Goal: Check status: Check status

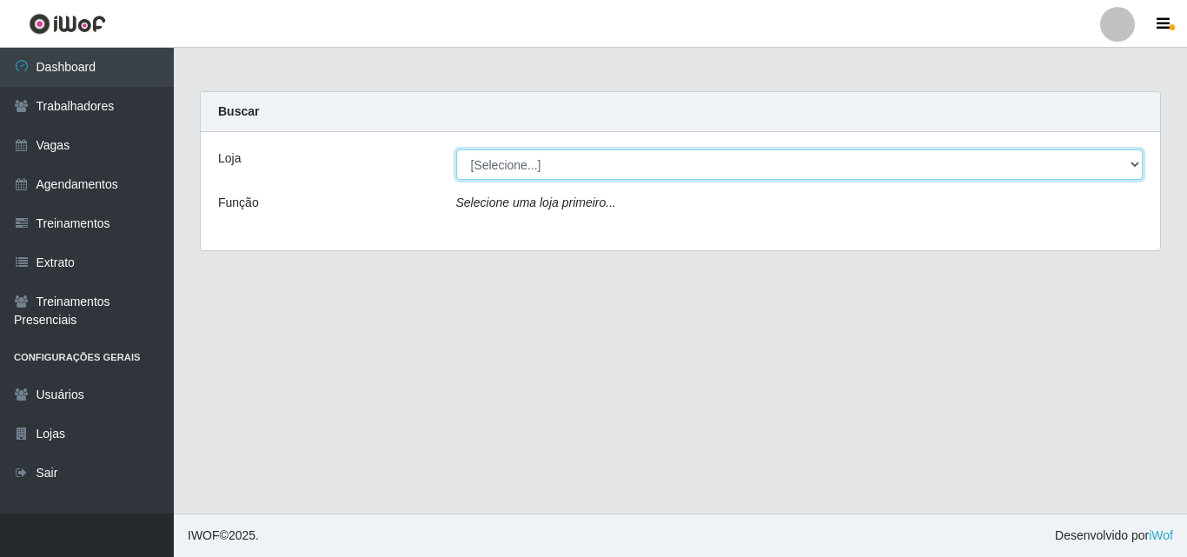
click at [1109, 163] on select "[Selecione...] Castelinho Supermercado" at bounding box center [799, 164] width 687 height 30
select select "377"
click at [456, 149] on select "[Selecione...] Castelinho Supermercado" at bounding box center [799, 164] width 687 height 30
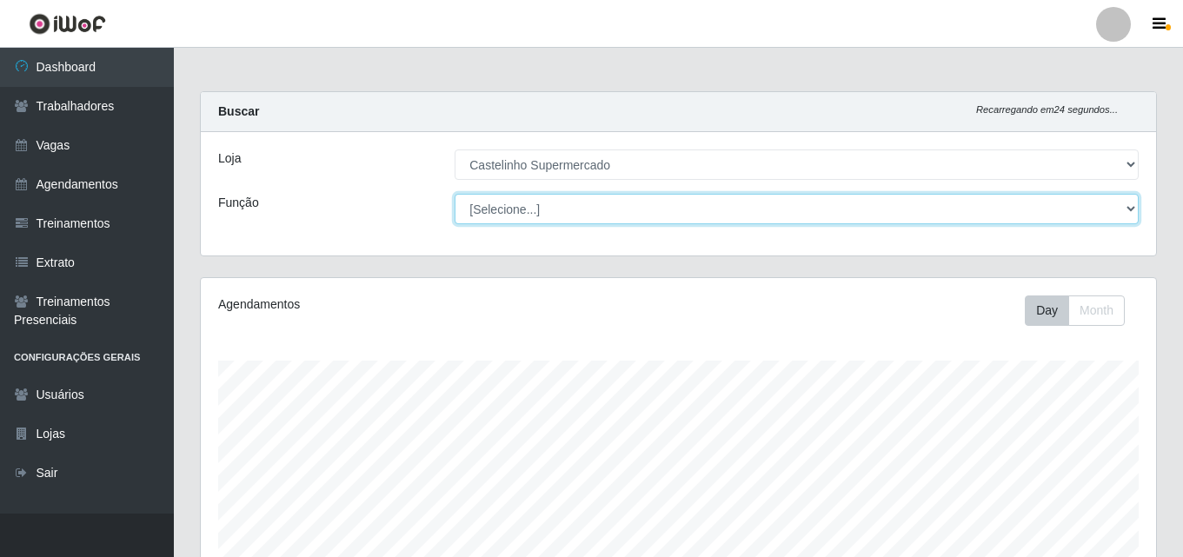
click at [1131, 208] on select "[Selecione...] ASG ASG + ASG ++ Balconista de Açougue Balconista de Açougue + B…" at bounding box center [797, 209] width 684 height 30
select select "70"
click at [455, 194] on select "[Selecione...] ASG ASG + ASG ++ Balconista de Açougue Balconista de Açougue + B…" at bounding box center [797, 209] width 684 height 30
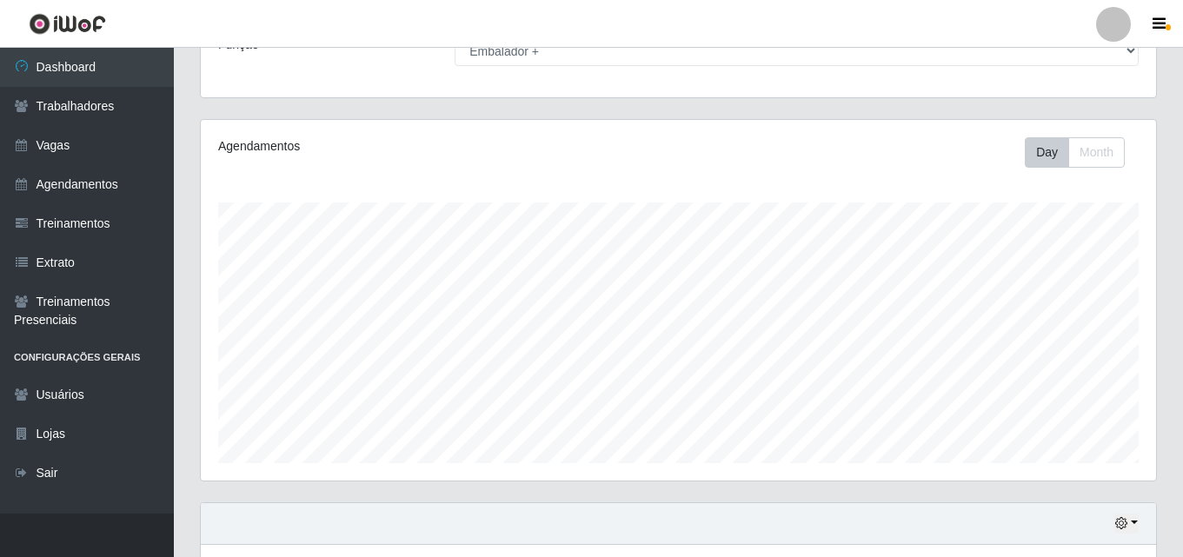
scroll to position [288, 0]
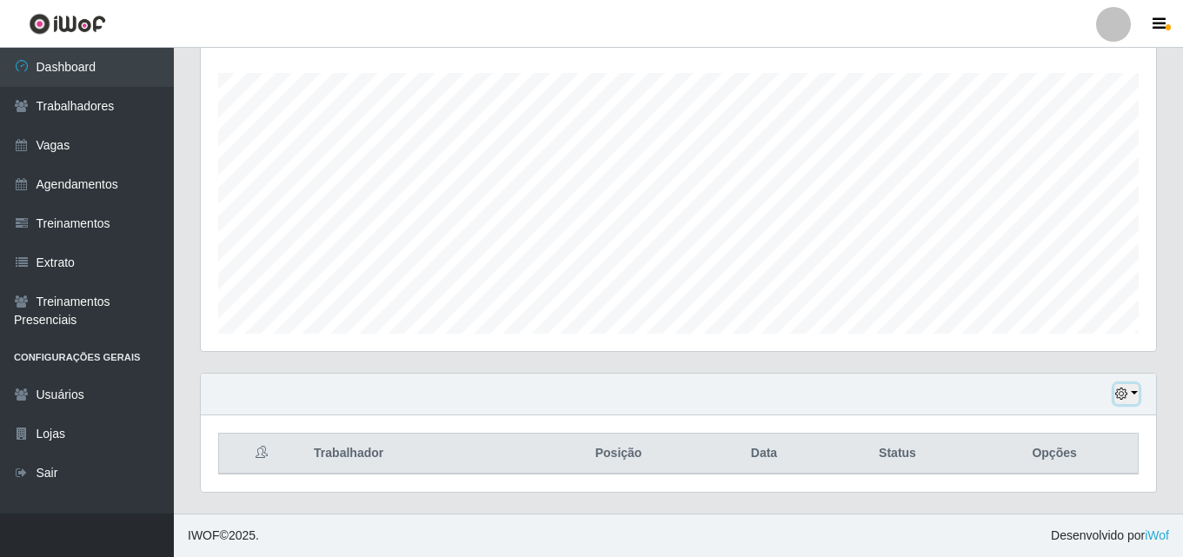
click at [1127, 396] on icon "button" at bounding box center [1121, 394] width 12 height 12
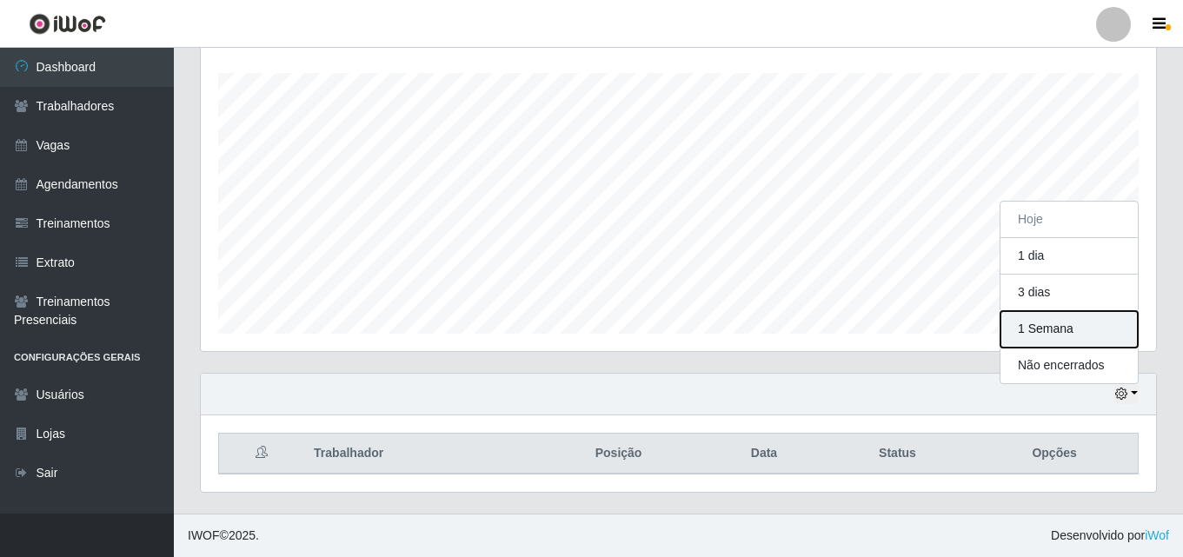
click at [1029, 340] on button "1 Semana" at bounding box center [1068, 329] width 137 height 37
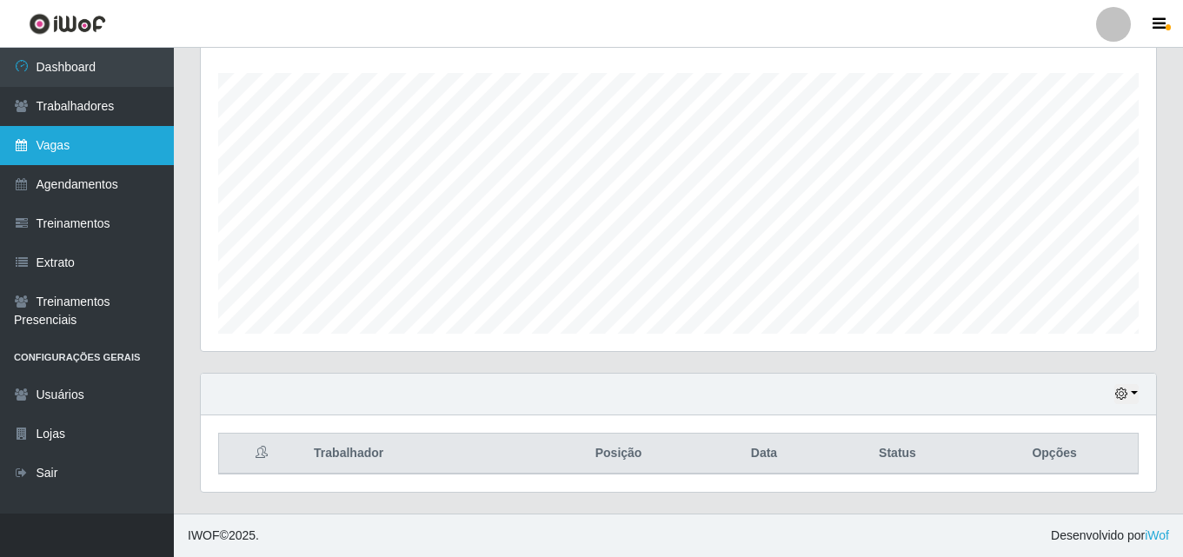
click at [43, 143] on link "Vagas" at bounding box center [87, 145] width 174 height 39
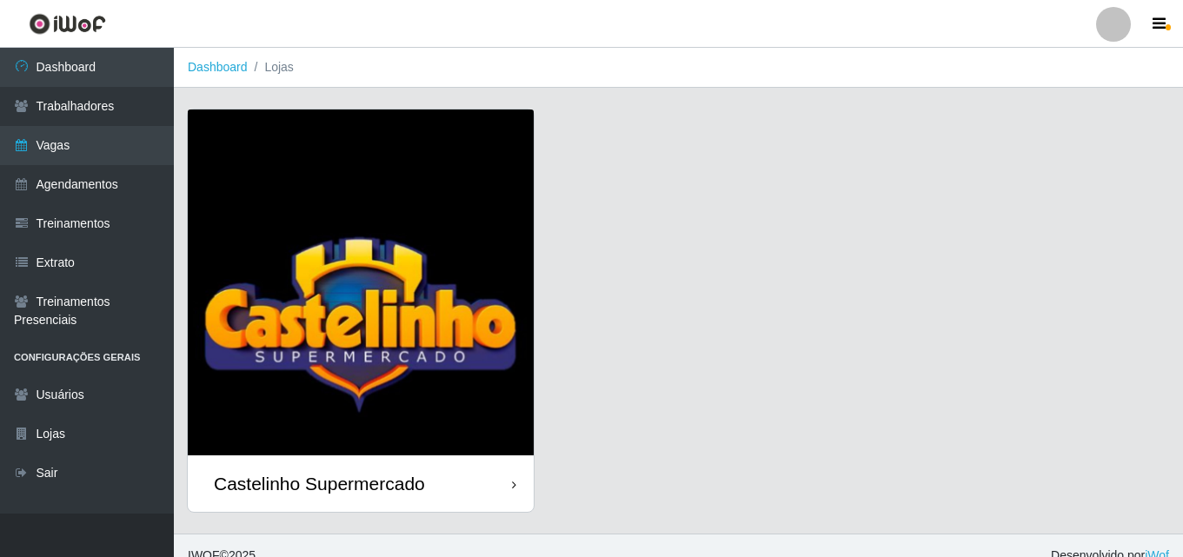
click at [354, 474] on div "Castelinho Supermercado" at bounding box center [319, 484] width 211 height 22
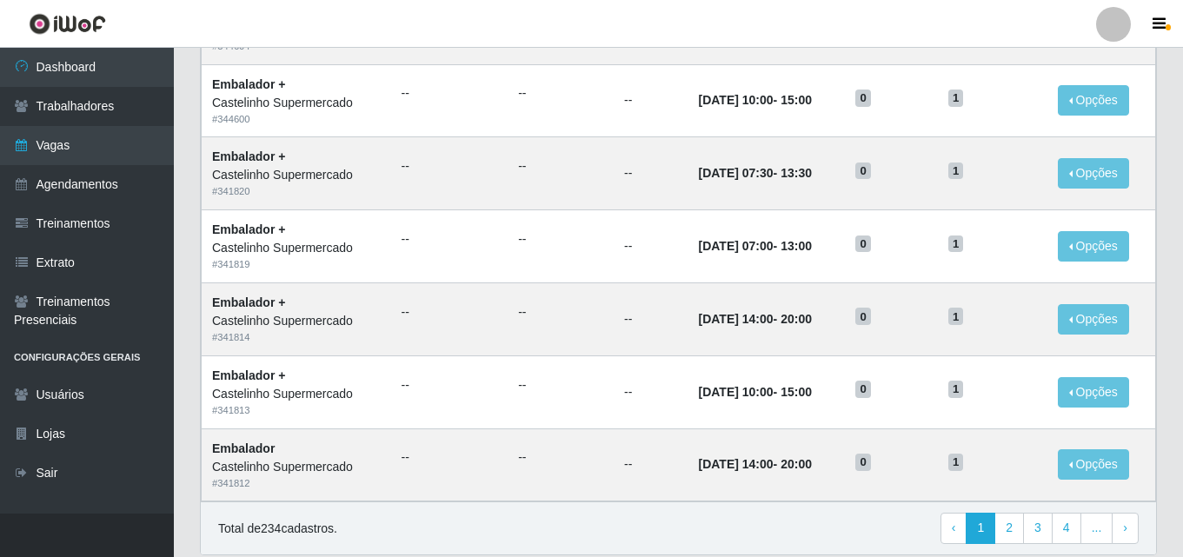
scroll to position [916, 0]
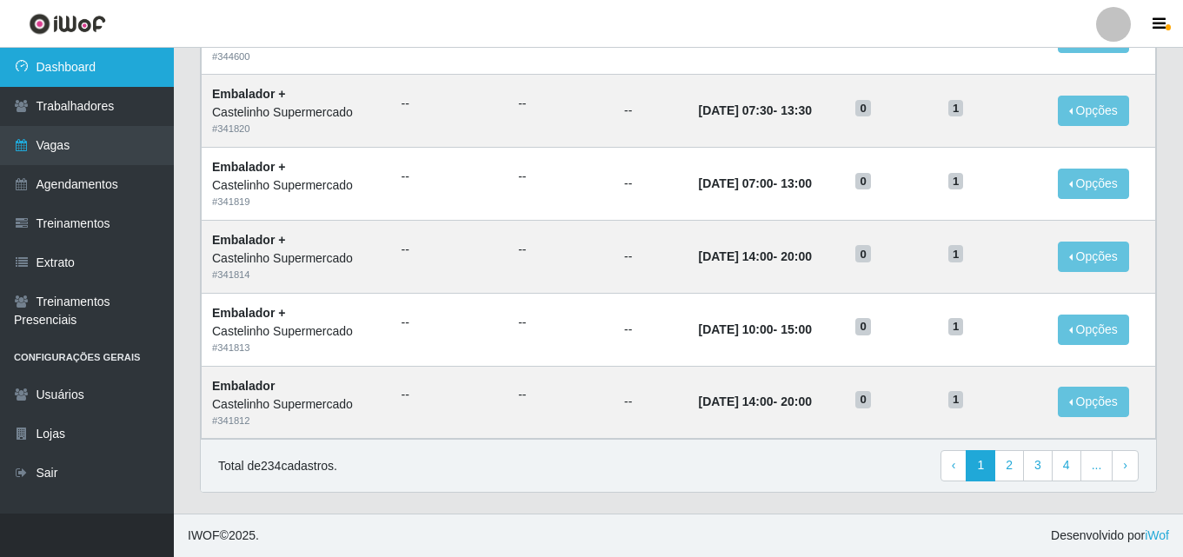
click at [69, 68] on link "Dashboard" at bounding box center [87, 67] width 174 height 39
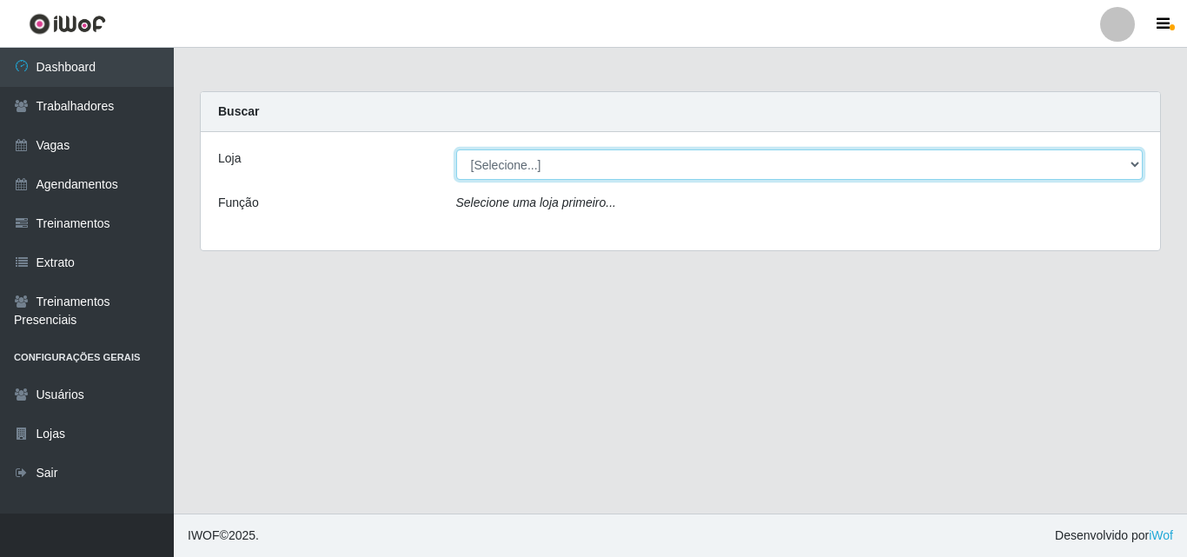
click at [1133, 160] on select "[Selecione...] Castelinho Supermercado" at bounding box center [799, 164] width 687 height 30
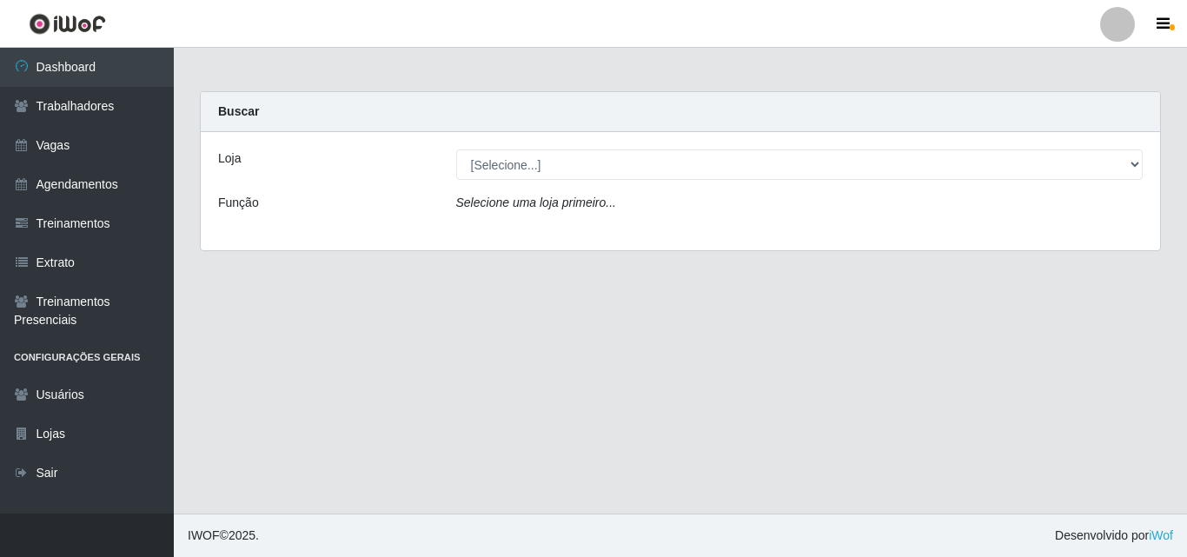
click at [864, 241] on div "Loja [Selecione...] Castelinho Supermercado Função Selecione uma loja primeiro.…" at bounding box center [680, 191] width 959 height 118
click at [502, 198] on icon "Selecione uma loja primeiro..." at bounding box center [536, 203] width 160 height 14
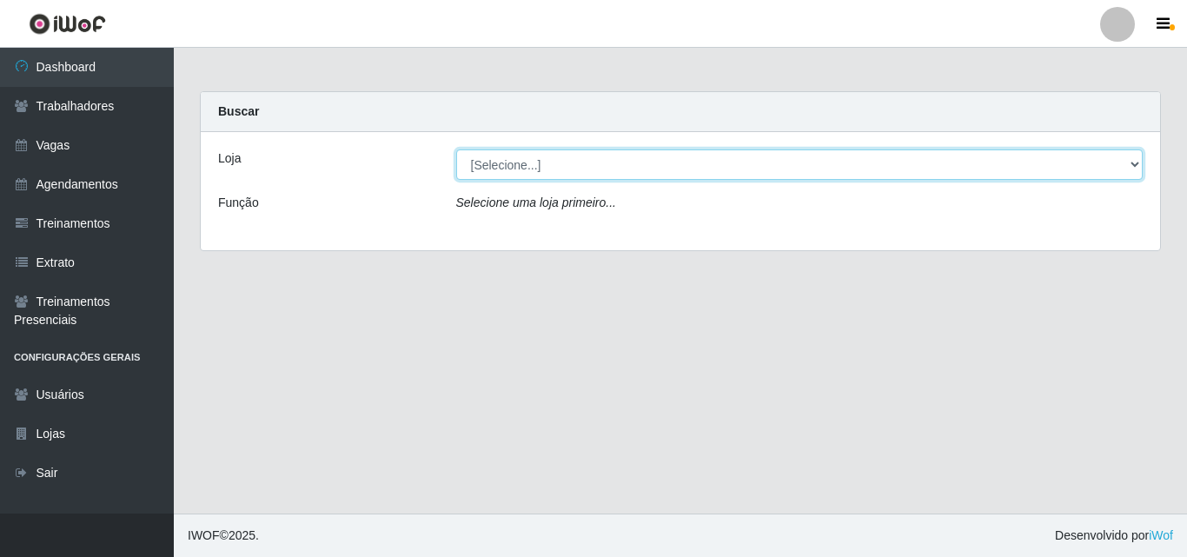
click at [1130, 163] on select "[Selecione...] Castelinho Supermercado" at bounding box center [799, 164] width 687 height 30
select select "377"
click at [456, 149] on select "[Selecione...] Castelinho Supermercado" at bounding box center [799, 164] width 687 height 30
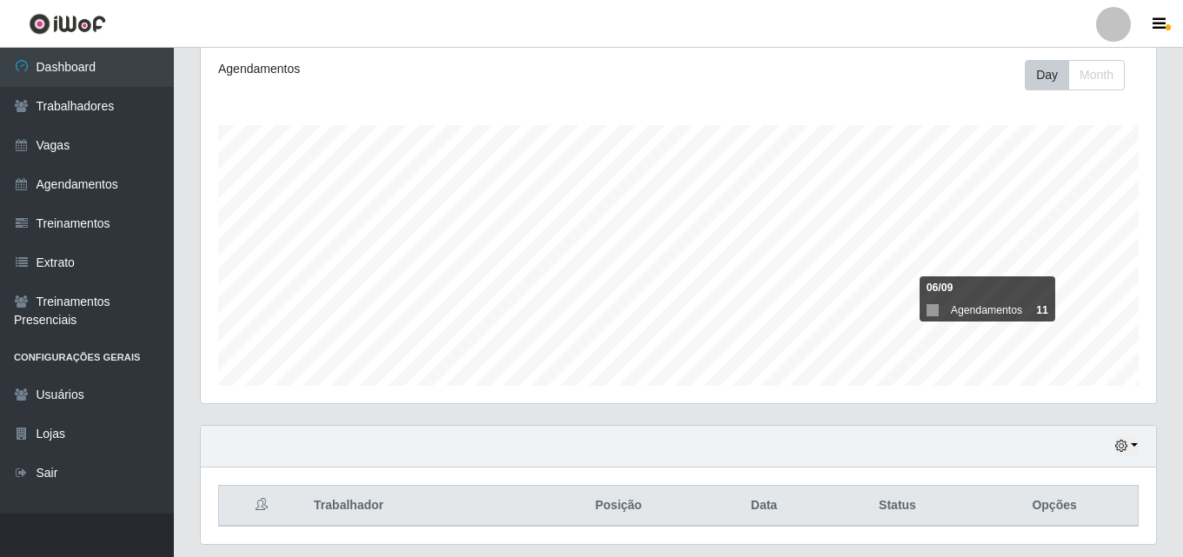
scroll to position [288, 0]
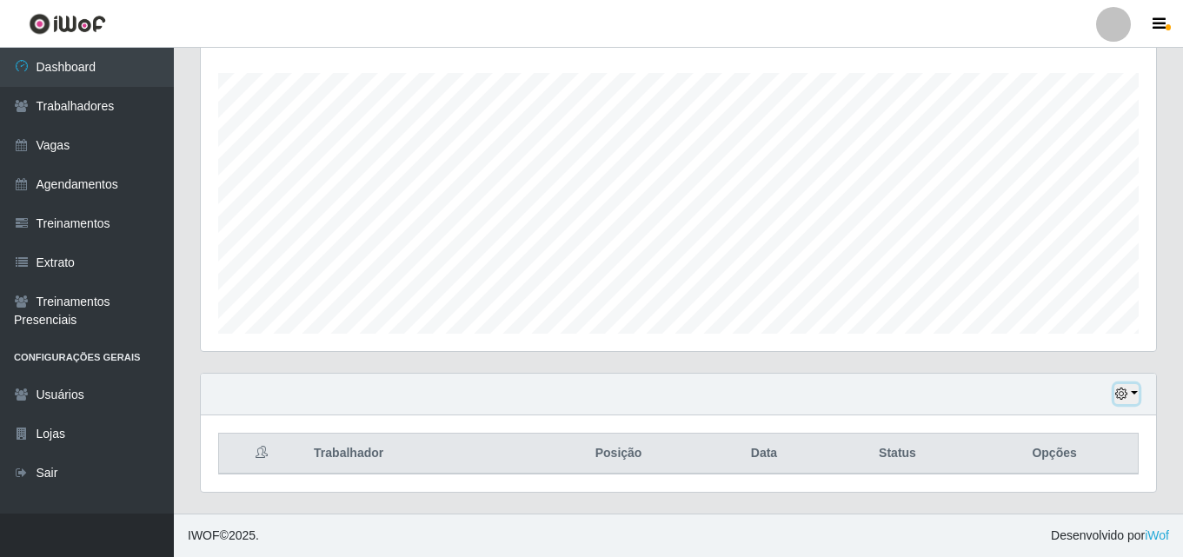
drag, startPoint x: 1131, startPoint y: 393, endPoint x: 1120, endPoint y: 391, distance: 10.6
click at [1132, 392] on button "button" at bounding box center [1126, 394] width 24 height 20
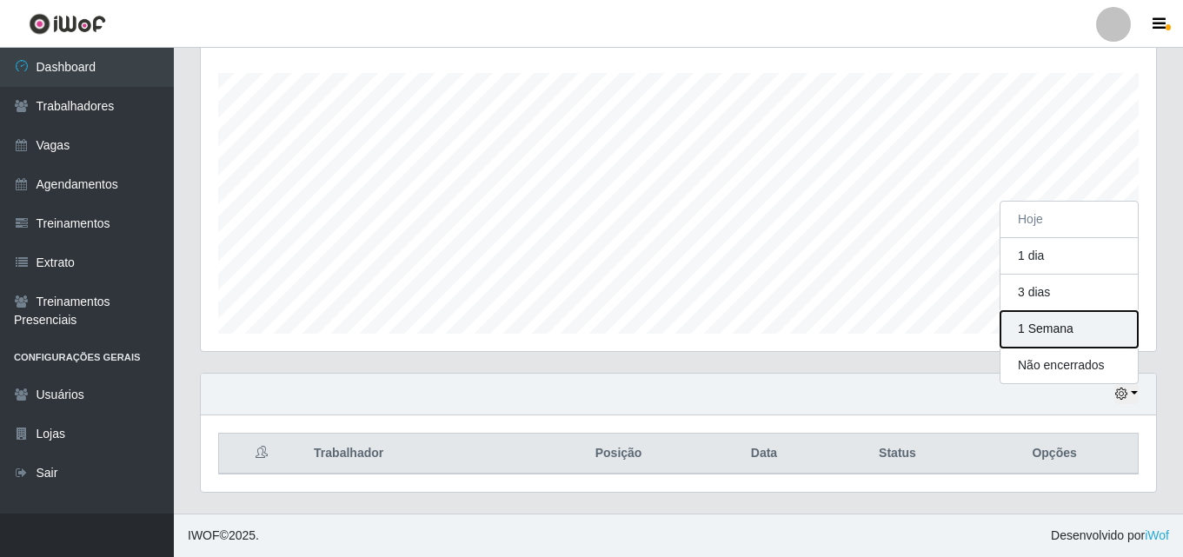
click at [1015, 334] on button "1 Semana" at bounding box center [1068, 329] width 137 height 37
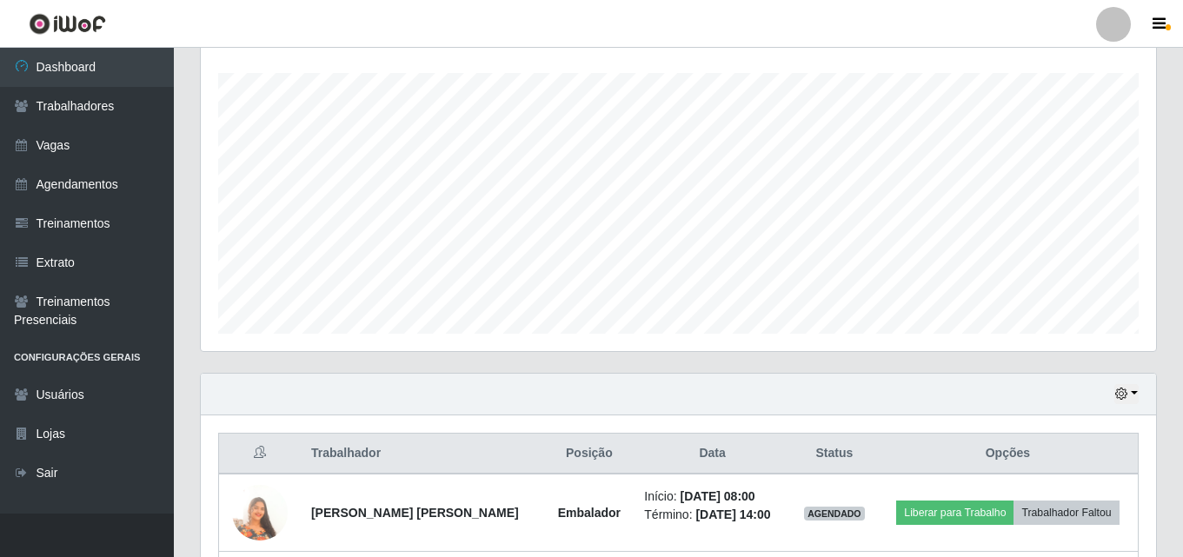
scroll to position [635, 0]
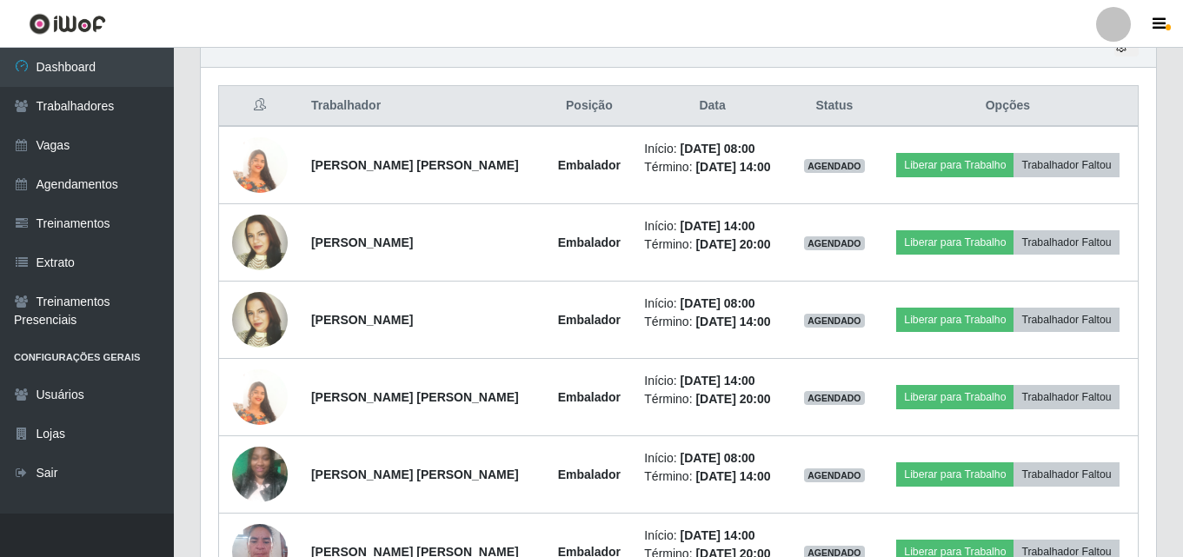
click at [250, 165] on img at bounding box center [260, 165] width 56 height 99
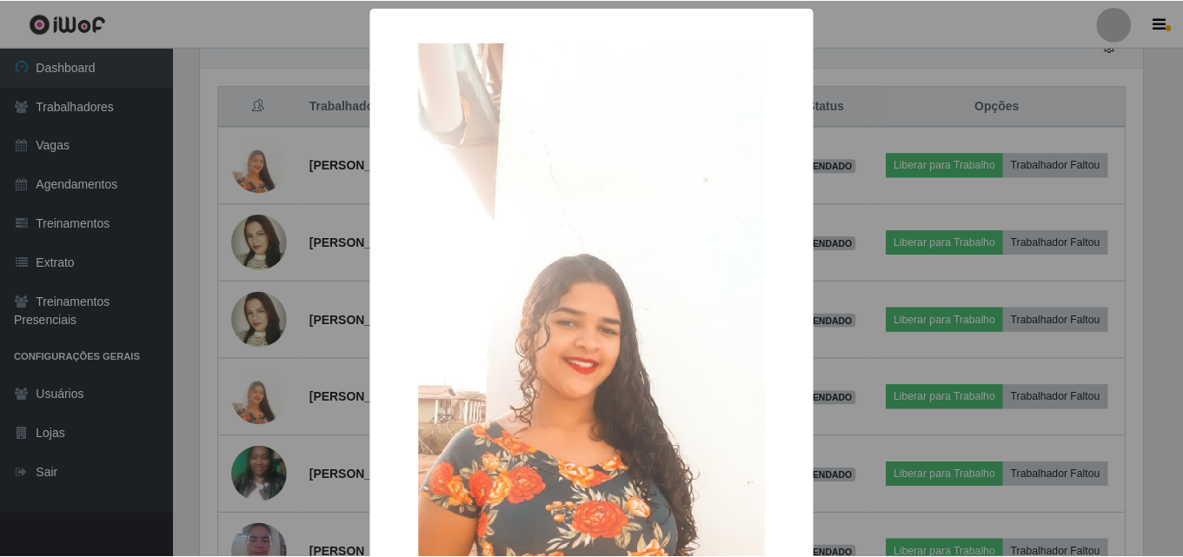
scroll to position [288, 0]
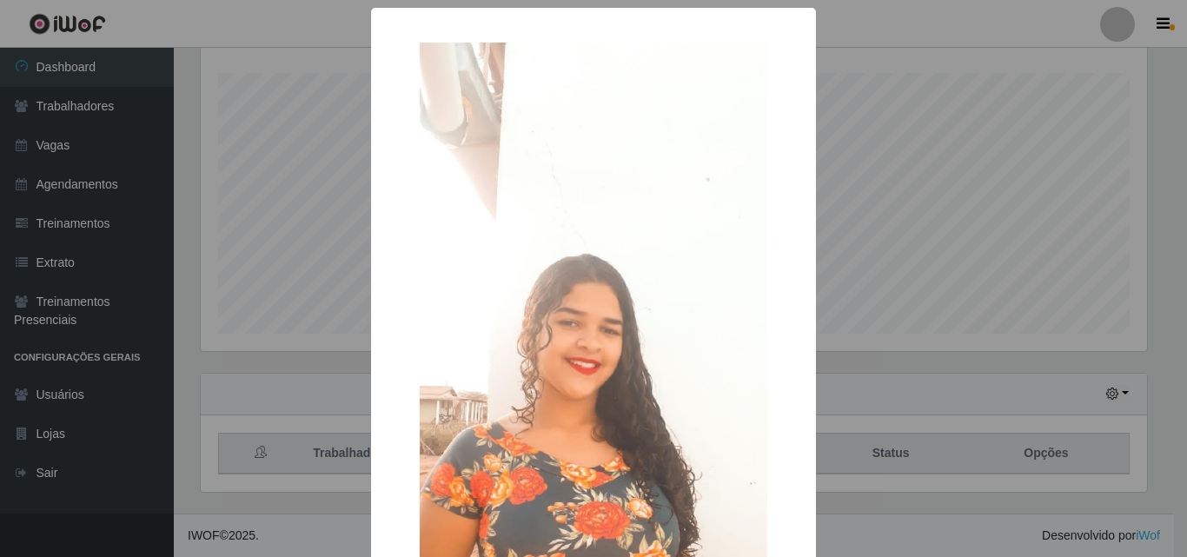
click at [322, 233] on div "× OK Cancel" at bounding box center [593, 278] width 1187 height 557
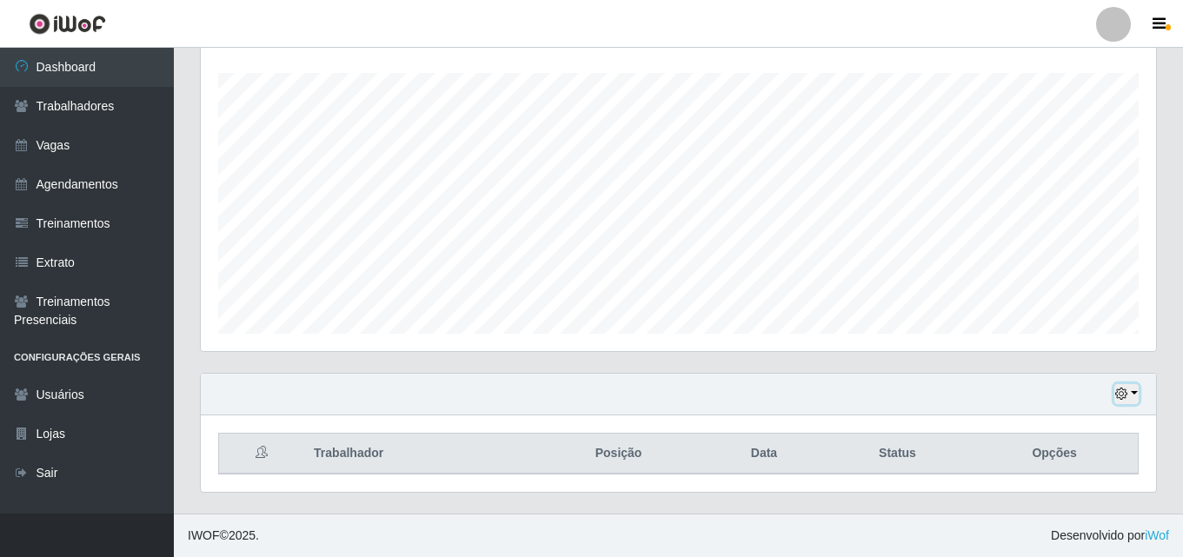
click at [1125, 395] on icon "button" at bounding box center [1121, 394] width 12 height 12
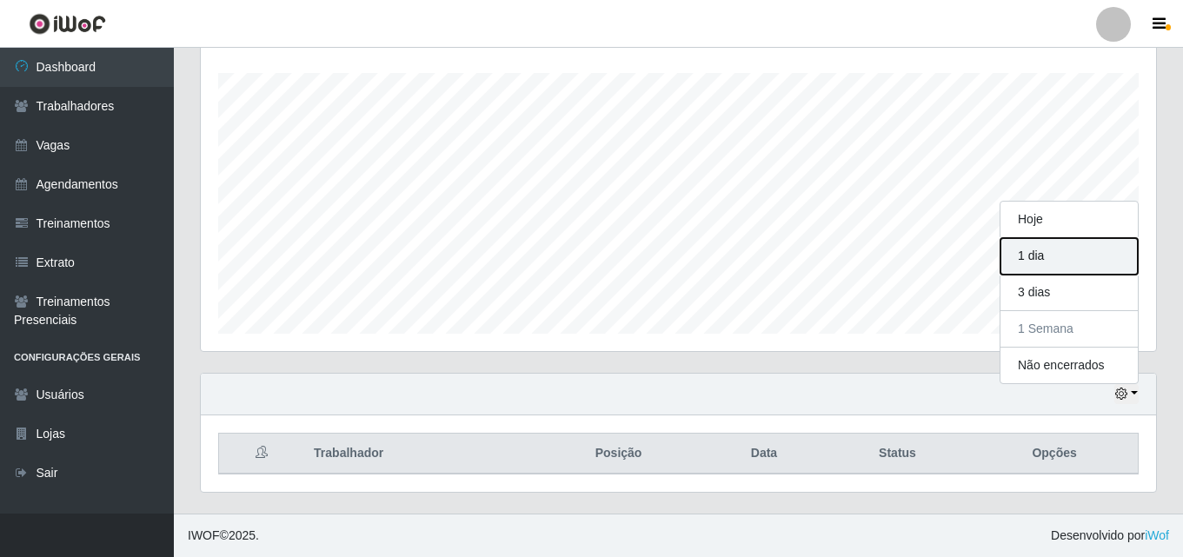
click at [1018, 256] on button "1 dia" at bounding box center [1068, 256] width 137 height 37
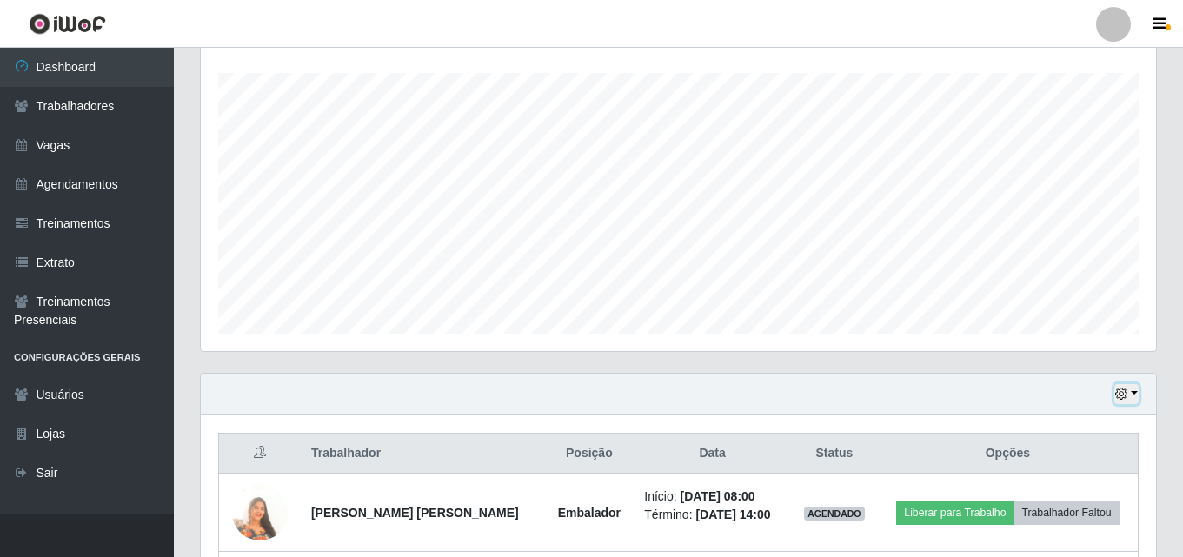
drag, startPoint x: 1128, startPoint y: 393, endPoint x: 1118, endPoint y: 400, distance: 11.8
click at [1126, 395] on button "button" at bounding box center [1126, 394] width 24 height 20
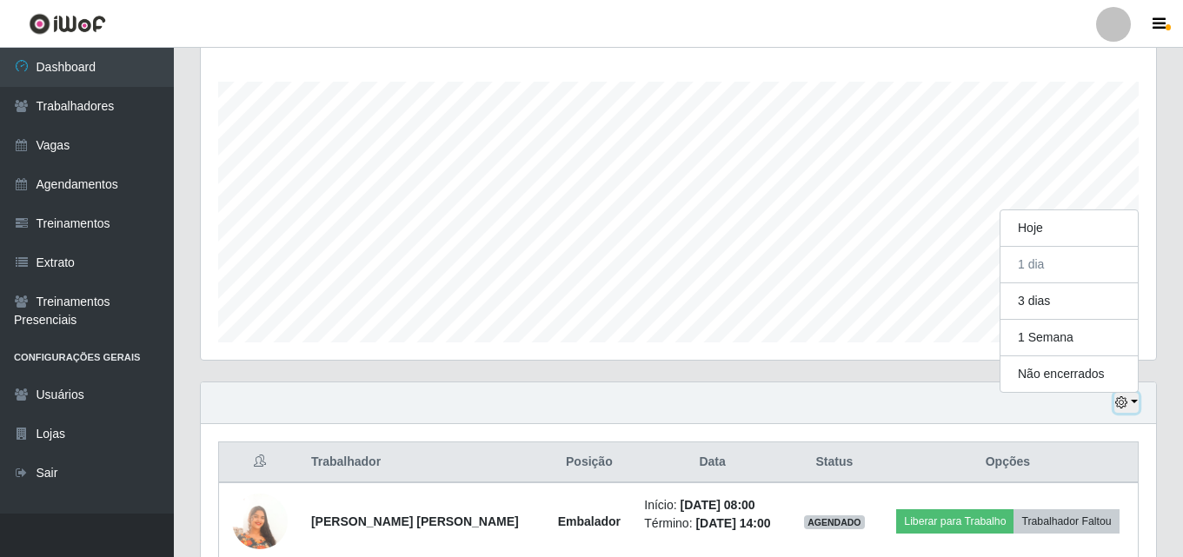
scroll to position [269, 0]
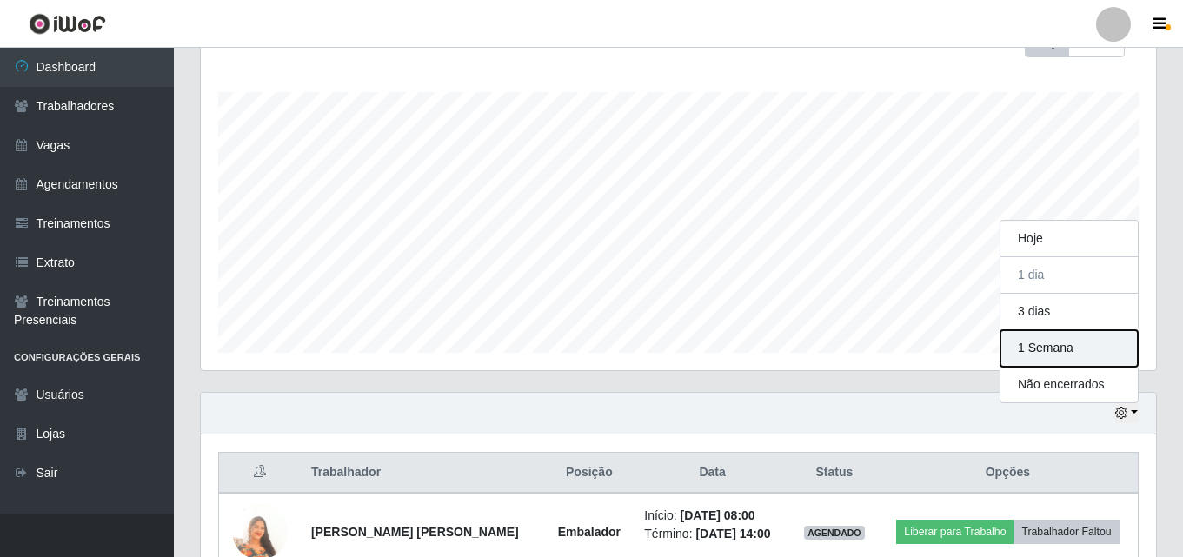
click at [1059, 344] on button "1 Semana" at bounding box center [1068, 348] width 137 height 37
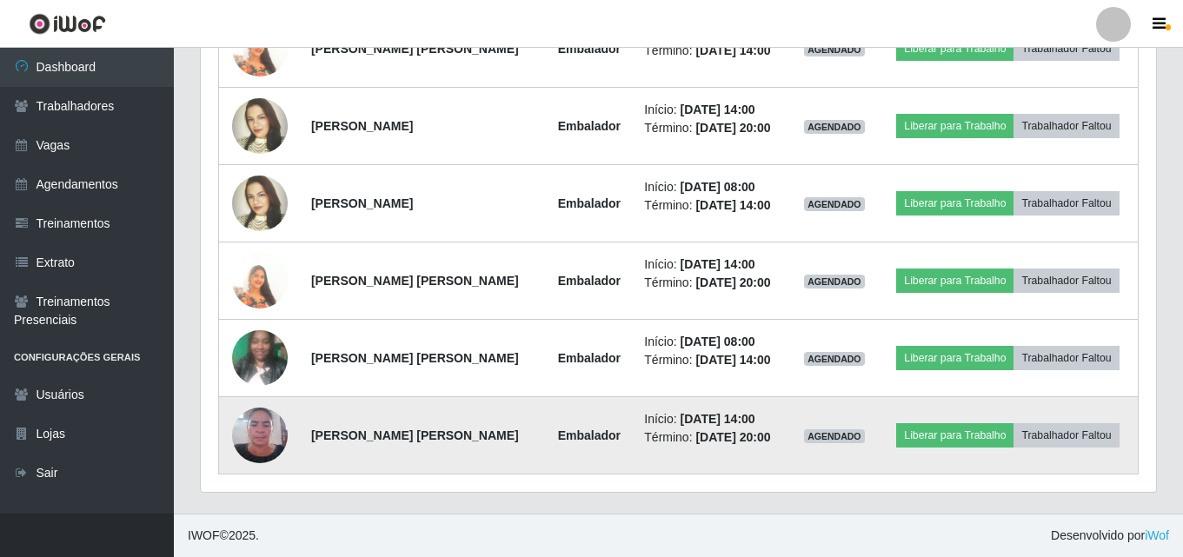
scroll to position [288, 0]
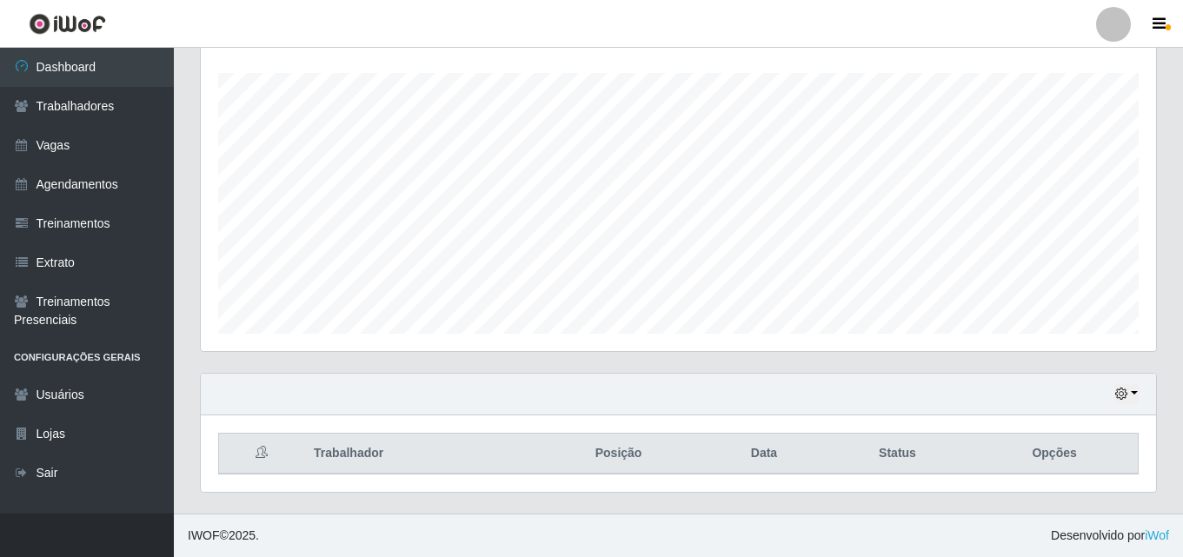
click at [265, 419] on div "Trabalhador Posição Data Status Opções" at bounding box center [678, 453] width 955 height 76
click at [1125, 396] on icon "button" at bounding box center [1121, 394] width 12 height 12
